Goal: Navigation & Orientation: Find specific page/section

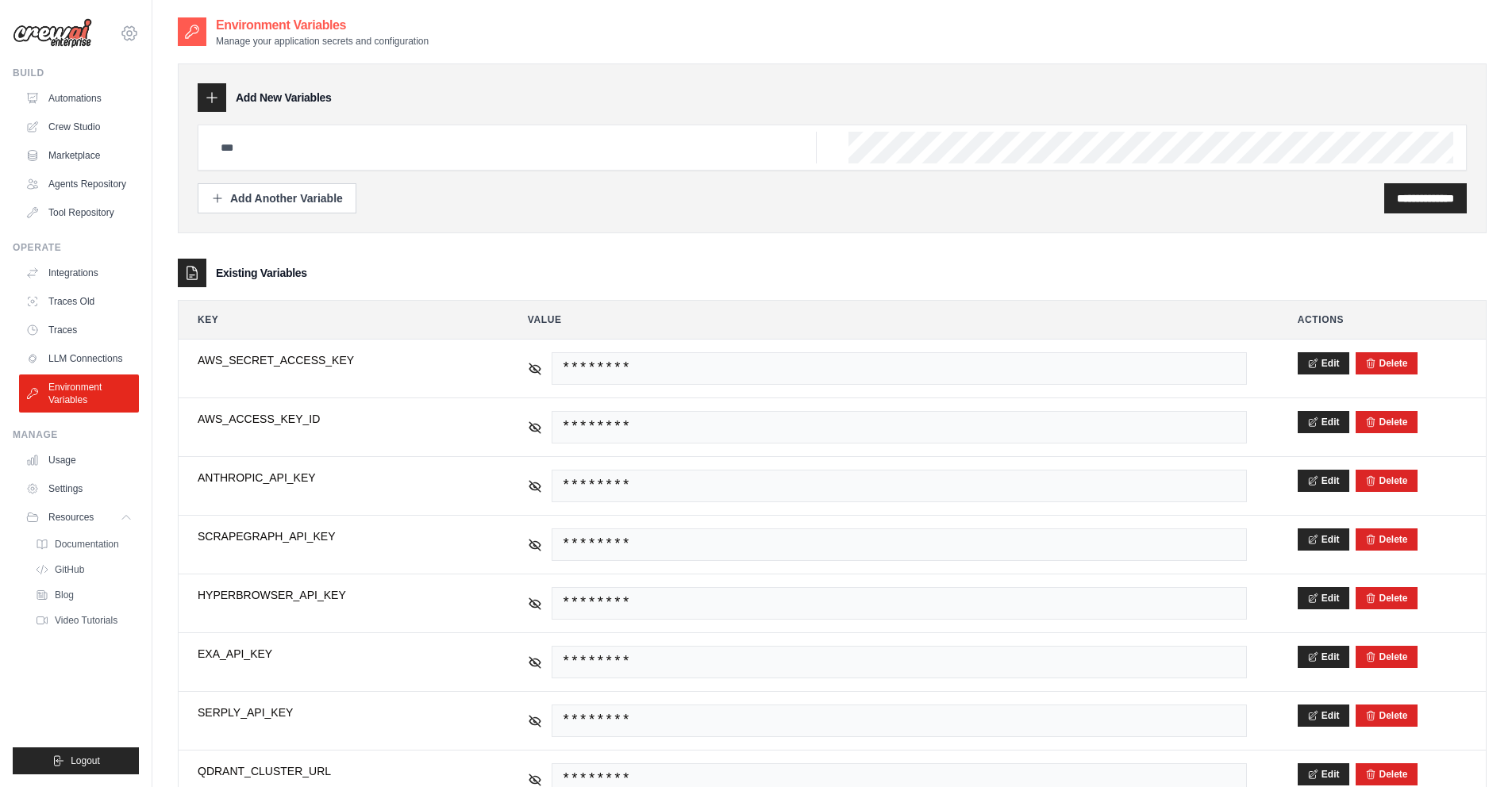
scroll to position [347, 0]
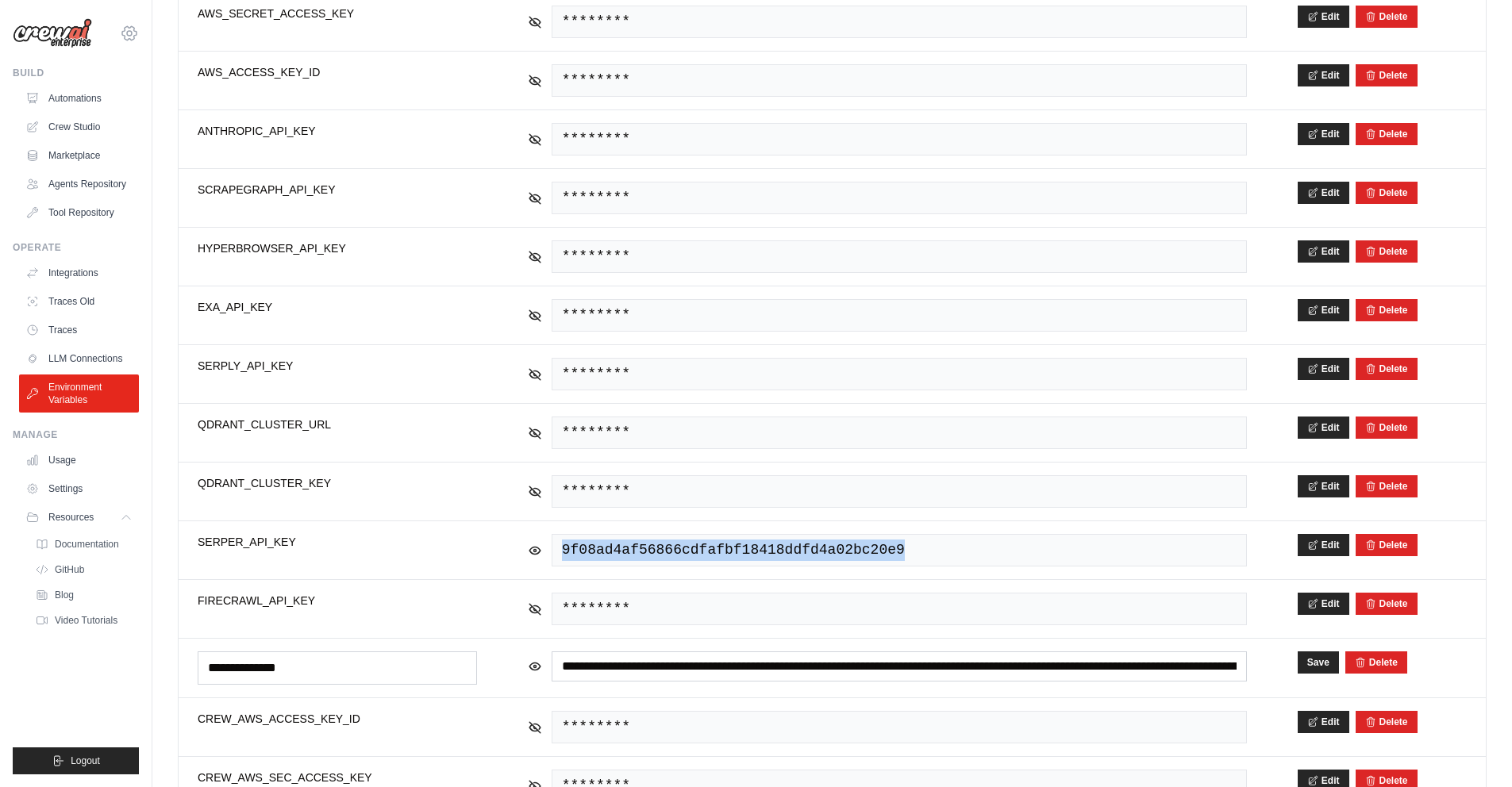
click at [129, 33] on icon at bounding box center [129, 33] width 19 height 19
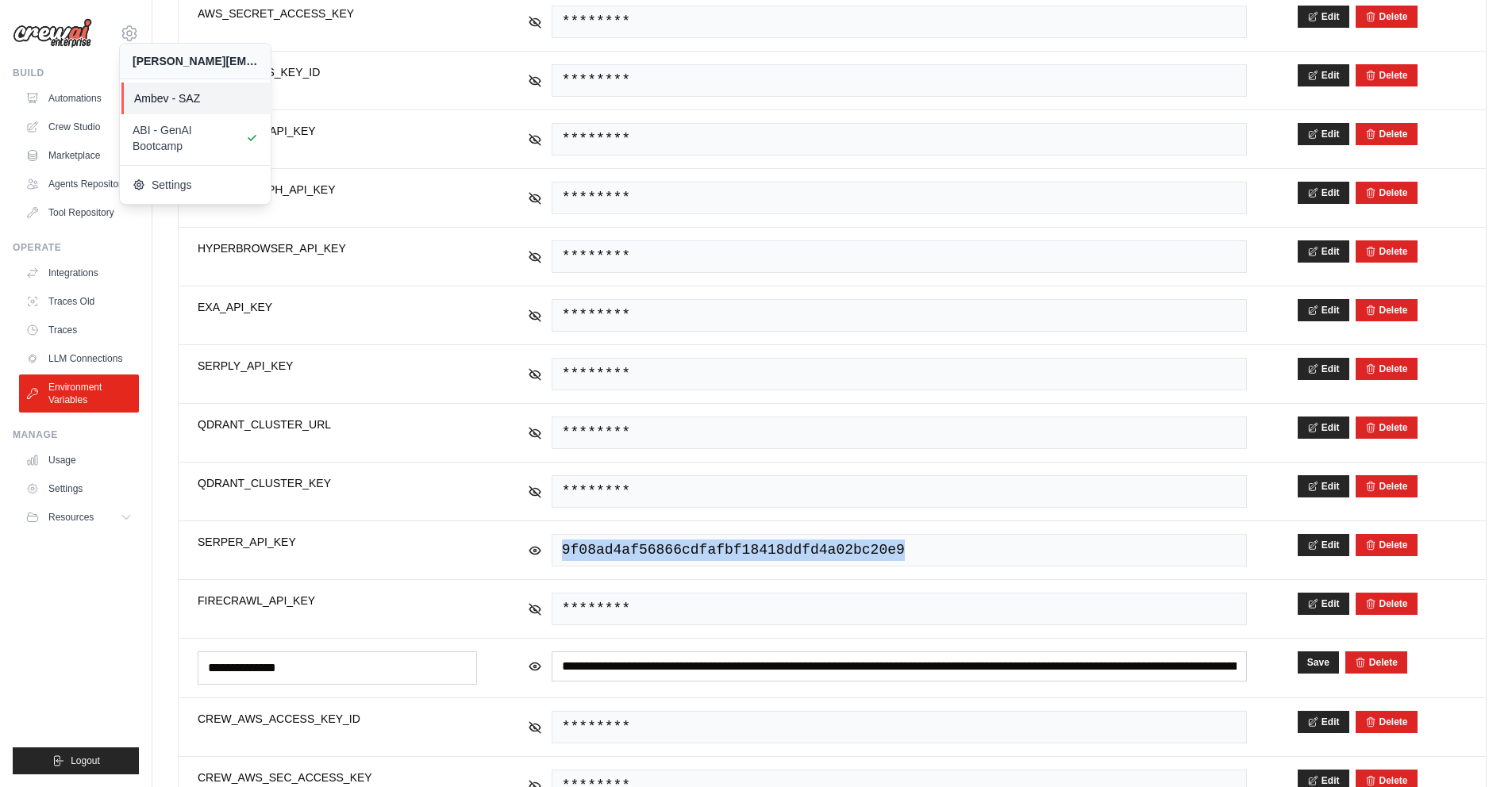
click at [169, 94] on span "Ambev - SAZ" at bounding box center [197, 98] width 126 height 15
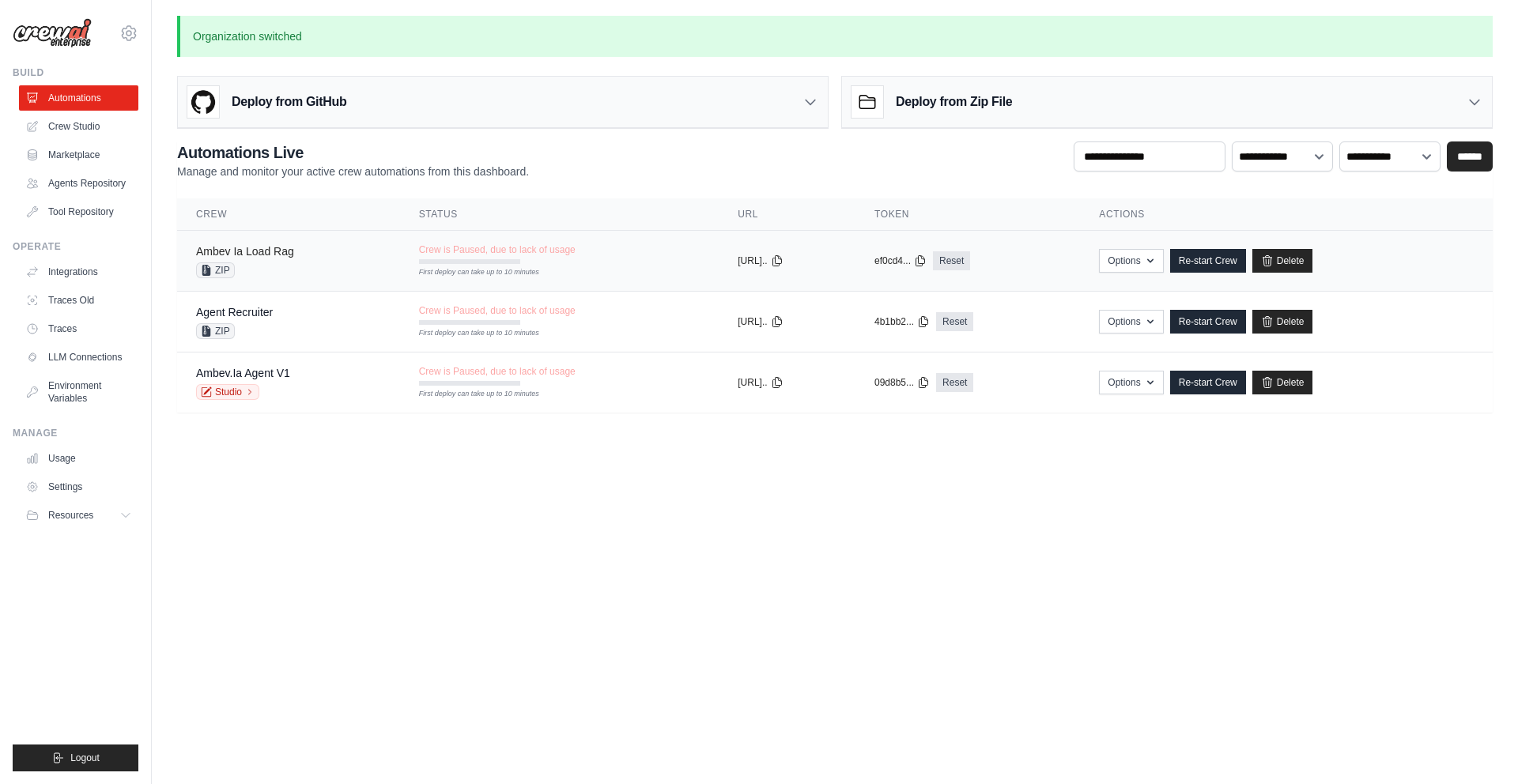
click at [275, 254] on link "Ambev Ia Load Rag" at bounding box center [245, 252] width 98 height 13
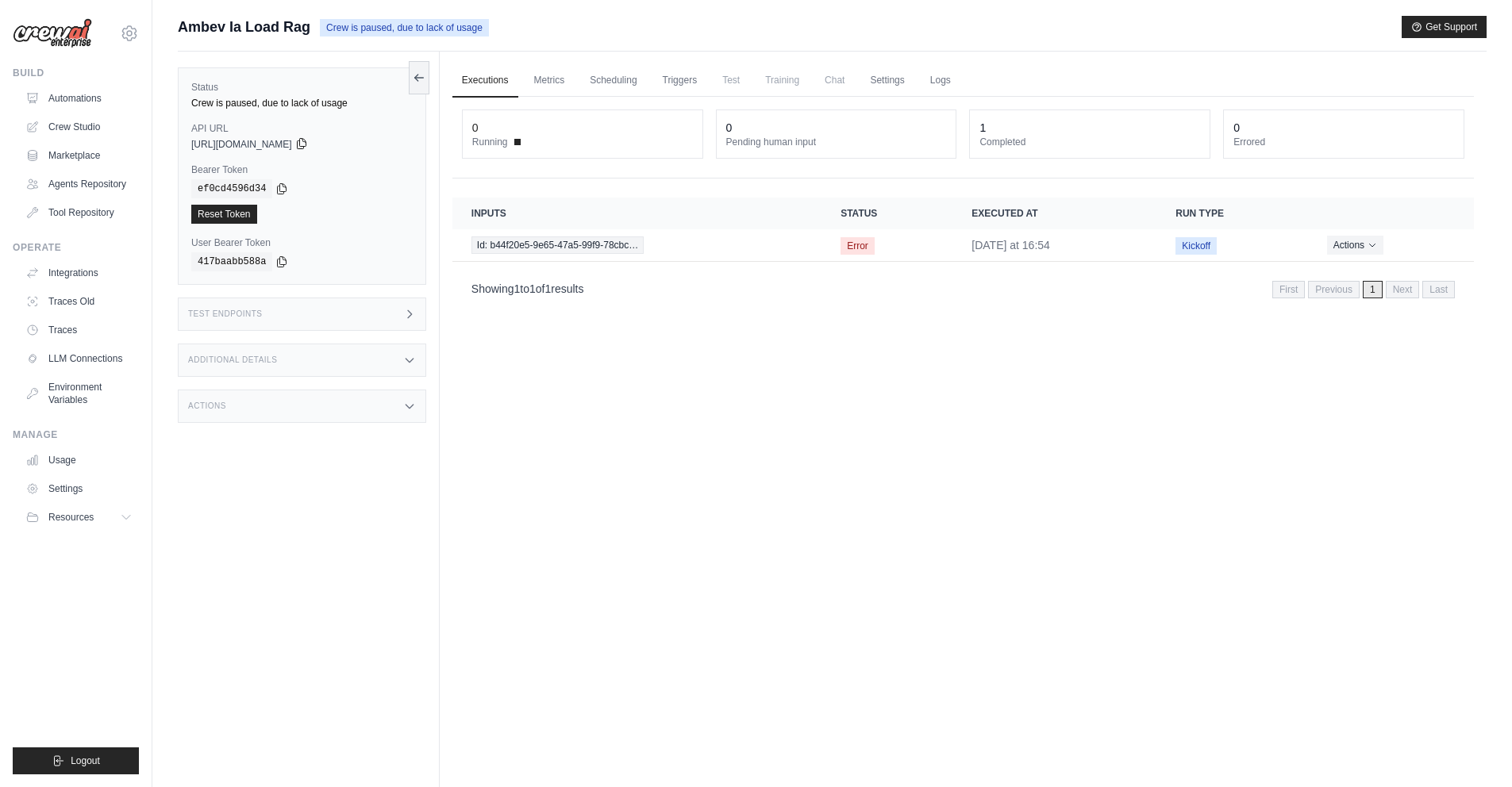
drag, startPoint x: 249, startPoint y: 145, endPoint x: 337, endPoint y: 141, distance: 88.1
click at [337, 141] on div "[URL][DOMAIN_NAME]" at bounding box center [301, 144] width 221 height 13
click at [64, 95] on link "Automations" at bounding box center [80, 98] width 120 height 25
